Goal: Information Seeking & Learning: Learn about a topic

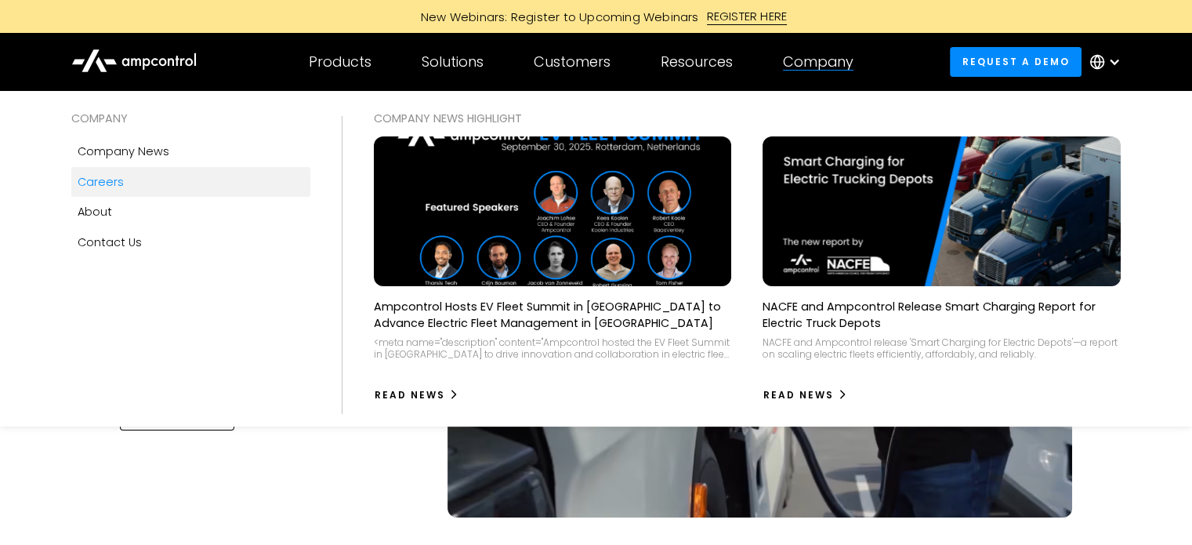
click at [122, 184] on link "Careers" at bounding box center [190, 182] width 239 height 30
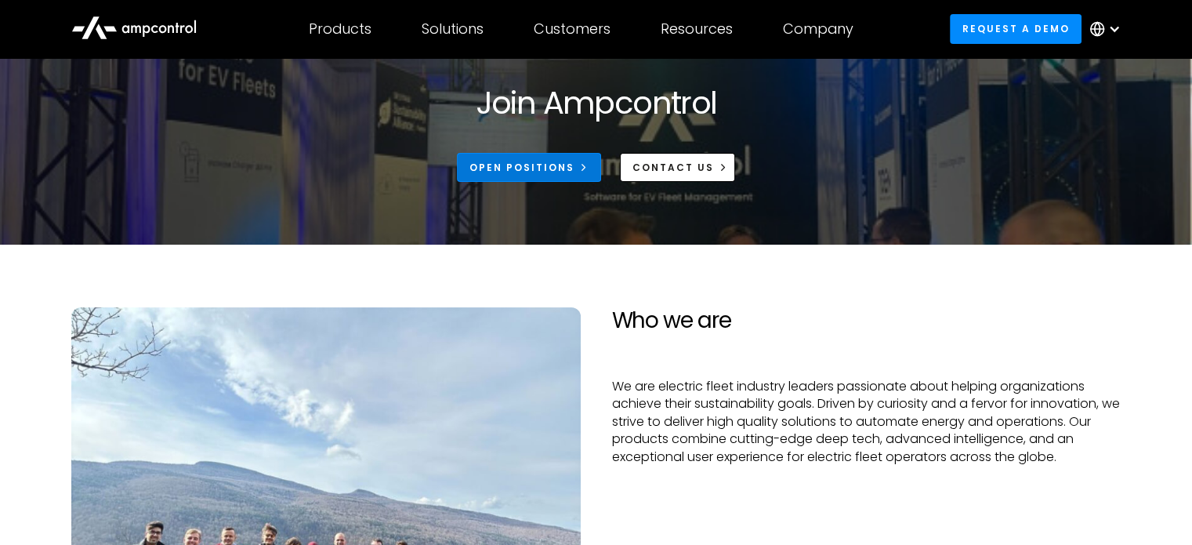
click at [558, 172] on div "Open Positions" at bounding box center [522, 168] width 105 height 14
